Goal: Information Seeking & Learning: Learn about a topic

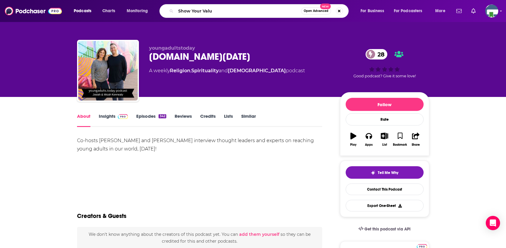
type input "Show Your Value"
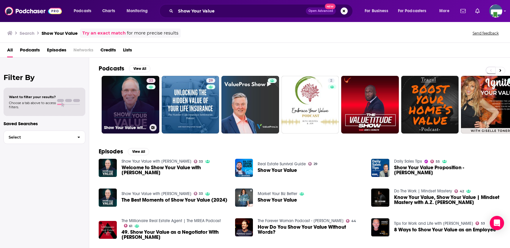
click at [141, 102] on link "33 Show Your Value with [PERSON_NAME]" at bounding box center [131, 105] width 58 height 58
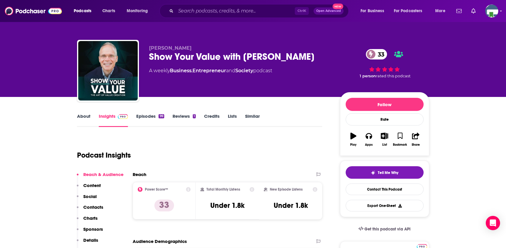
click at [88, 115] on link "About" at bounding box center [83, 120] width 13 height 14
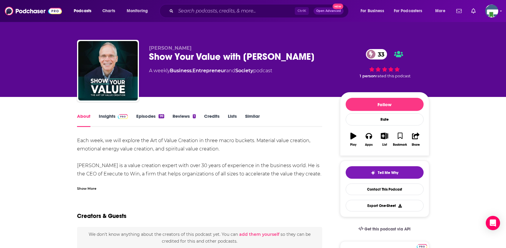
click at [90, 188] on div "Show More" at bounding box center [86, 188] width 19 height 6
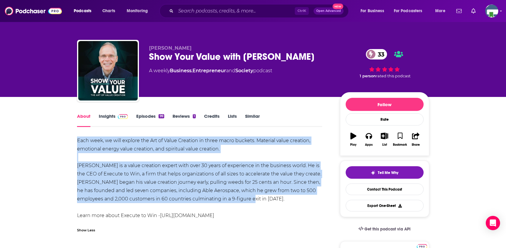
drag, startPoint x: 76, startPoint y: 140, endPoint x: 243, endPoint y: 198, distance: 176.3
copy div "Each week, we will explore the Art of Value Creation in three macro buckets. Ma…"
click at [104, 115] on link "Insights" at bounding box center [113, 120] width 29 height 14
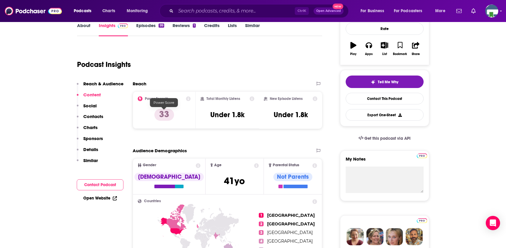
scroll to position [89, 0]
